Goal: Task Accomplishment & Management: Complete application form

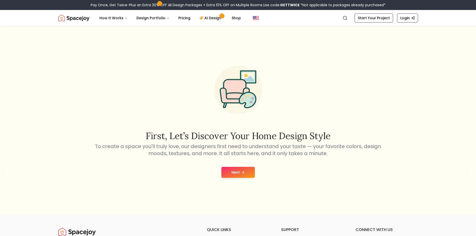
click at [240, 171] on button "Next" at bounding box center [239, 172] width 34 height 11
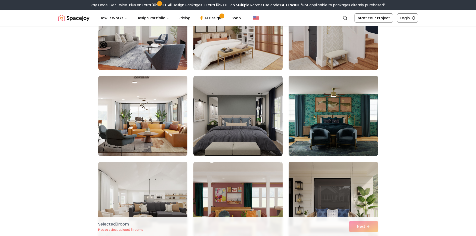
scroll to position [225, 0]
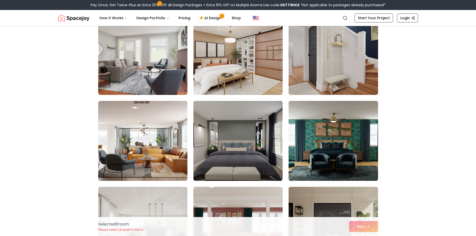
click at [328, 141] on img at bounding box center [334, 141] width 94 height 84
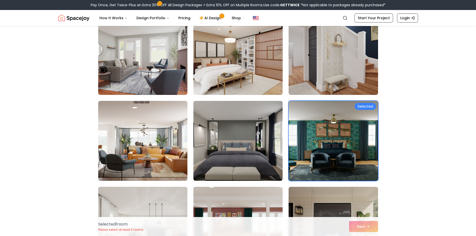
click at [365, 226] on div "Selected 1 room Please select at least 5 rooms Next" at bounding box center [238, 226] width 288 height 19
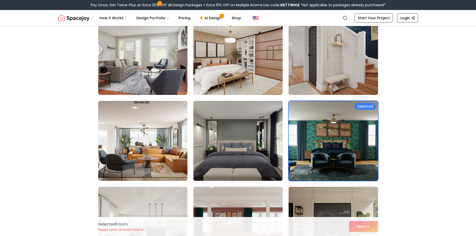
click at [259, 156] on img at bounding box center [238, 141] width 94 height 84
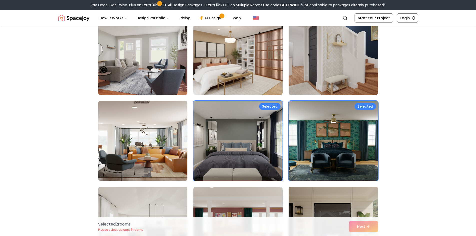
click at [259, 156] on img at bounding box center [238, 141] width 94 height 84
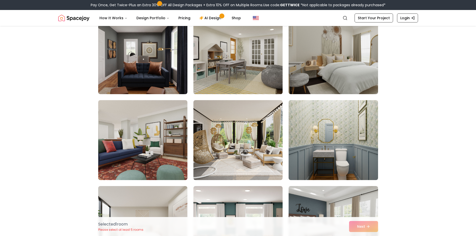
scroll to position [1000, 0]
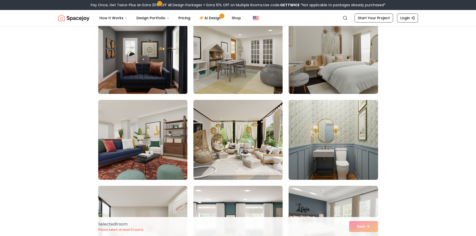
click at [142, 71] on img at bounding box center [143, 54] width 94 height 84
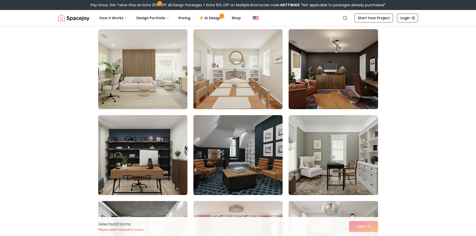
scroll to position [1275, 0]
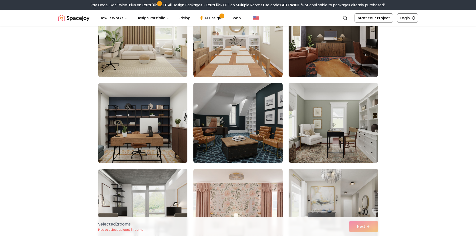
click at [230, 140] on img at bounding box center [238, 123] width 94 height 84
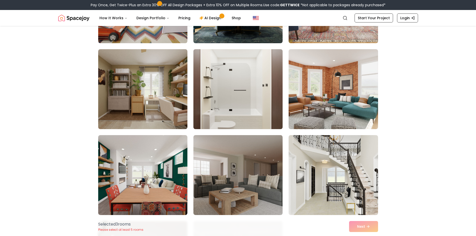
scroll to position [2100, 0]
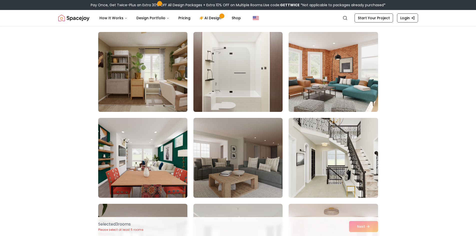
click at [174, 83] on img at bounding box center [143, 72] width 94 height 84
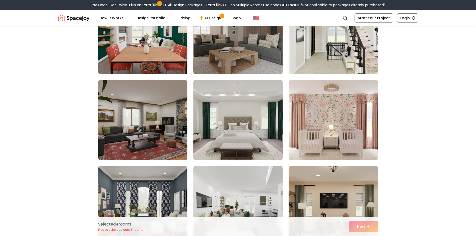
scroll to position [2225, 0]
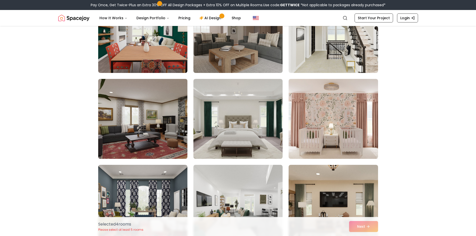
click at [152, 143] on img at bounding box center [143, 119] width 94 height 84
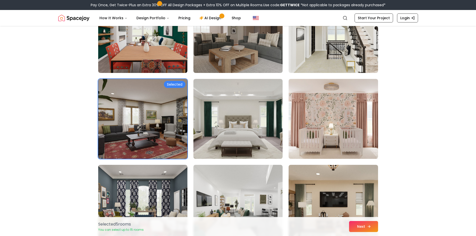
click at [367, 225] on button "Next" at bounding box center [363, 226] width 29 height 11
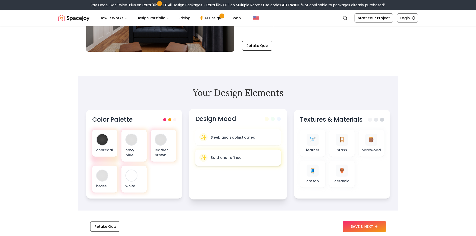
scroll to position [125, 0]
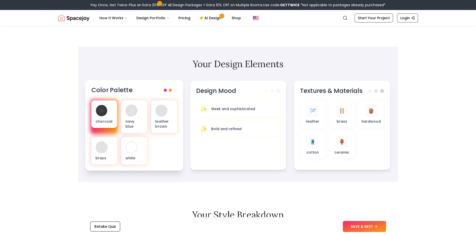
click at [105, 110] on div at bounding box center [101, 110] width 11 height 11
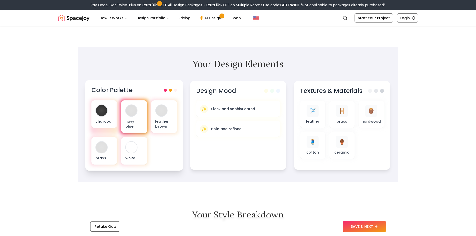
click at [132, 113] on div at bounding box center [131, 110] width 11 height 11
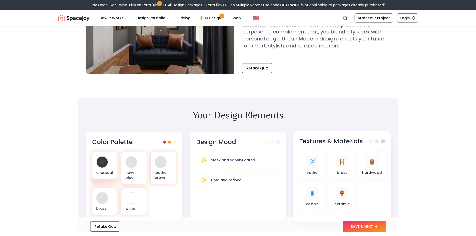
scroll to position [75, 0]
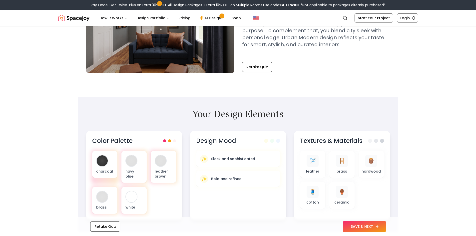
click at [372, 225] on button "SAVE & NEXT" at bounding box center [364, 226] width 43 height 11
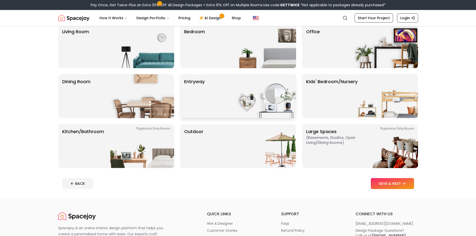
scroll to position [50, 0]
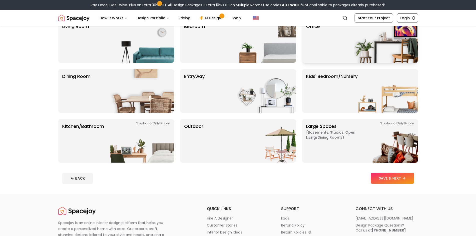
click at [324, 58] on div "Office" at bounding box center [360, 41] width 116 height 44
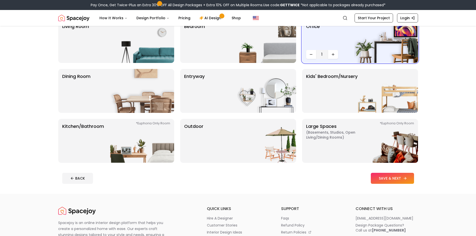
click at [398, 180] on button "SAVE & NEXT" at bounding box center [392, 178] width 43 height 11
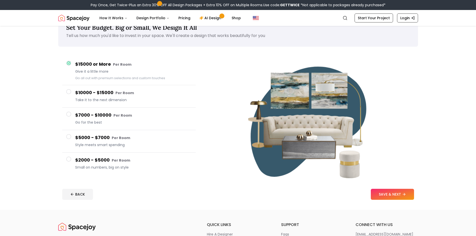
scroll to position [25, 0]
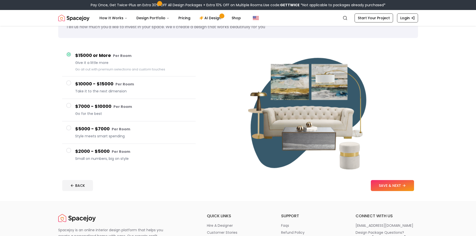
click at [70, 151] on span at bounding box center [68, 150] width 5 height 5
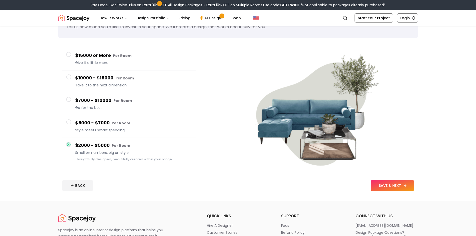
click at [397, 186] on button "SAVE & NEXT" at bounding box center [392, 185] width 43 height 11
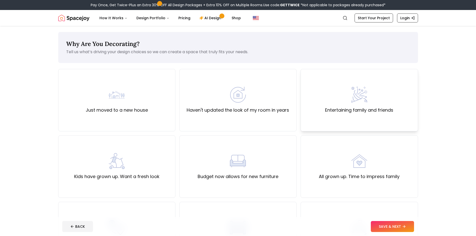
click at [369, 111] on label "Entertaining family and friends" at bounding box center [359, 110] width 68 height 7
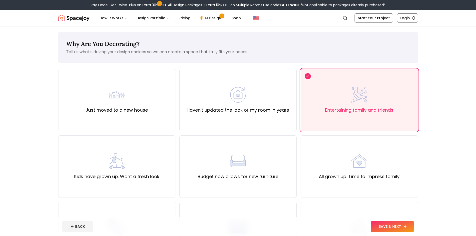
click at [397, 228] on button "SAVE & NEXT" at bounding box center [392, 226] width 43 height 11
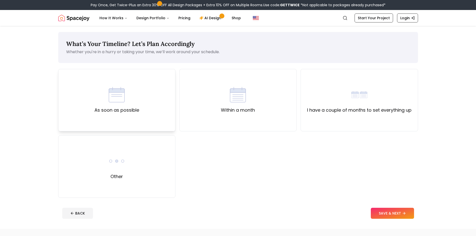
click at [122, 124] on div "As soon as possible" at bounding box center [116, 100] width 117 height 63
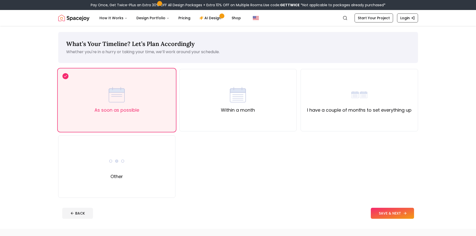
click at [397, 214] on button "SAVE & NEXT" at bounding box center [392, 213] width 43 height 11
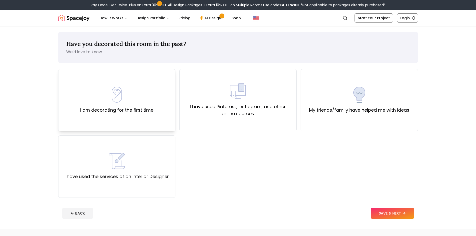
click at [155, 120] on div "I am decorating for the first time" at bounding box center [116, 100] width 117 height 63
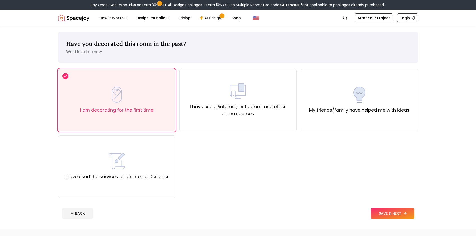
click at [392, 216] on button "SAVE & NEXT" at bounding box center [392, 213] width 43 height 11
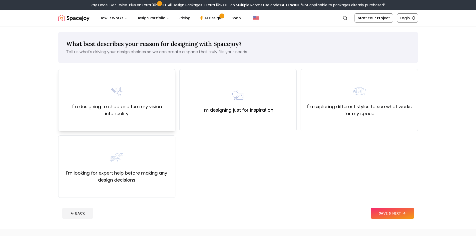
click at [146, 122] on div "I'm designing to shop and turn my vision into reality" at bounding box center [116, 100] width 117 height 63
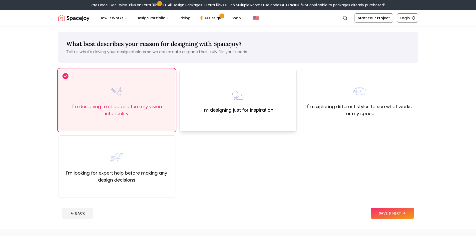
drag, startPoint x: 250, startPoint y: 106, endPoint x: 252, endPoint y: 113, distance: 7.1
click at [250, 106] on div "I'm designing just for inspiration" at bounding box center [238, 100] width 71 height 27
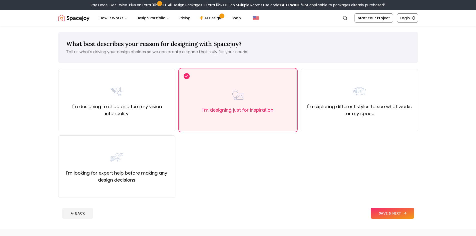
click at [399, 213] on button "SAVE & NEXT" at bounding box center [392, 213] width 43 height 11
